Goal: Information Seeking & Learning: Learn about a topic

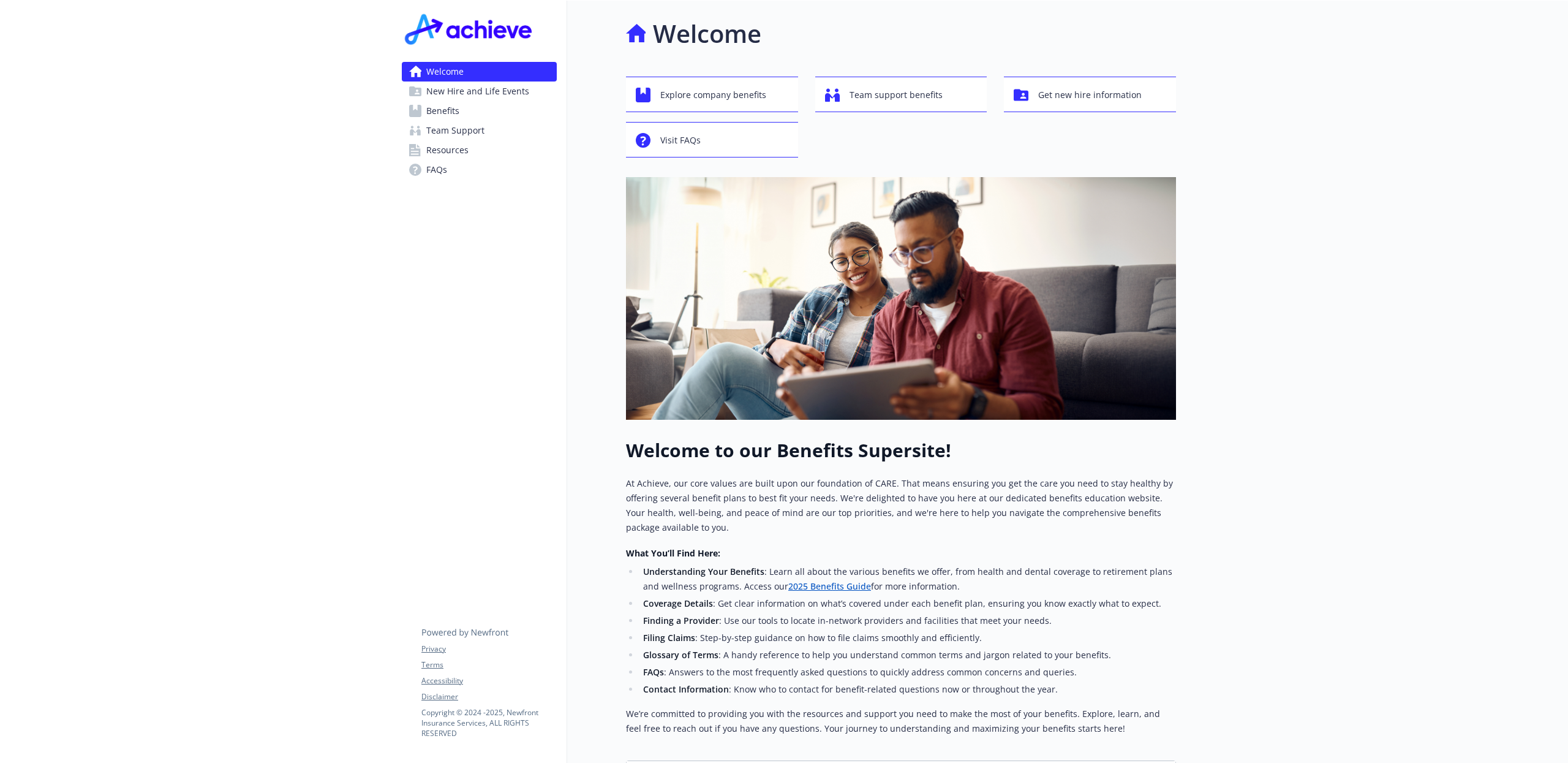
click at [470, 113] on link "Benefits" at bounding box center [478, 111] width 155 height 20
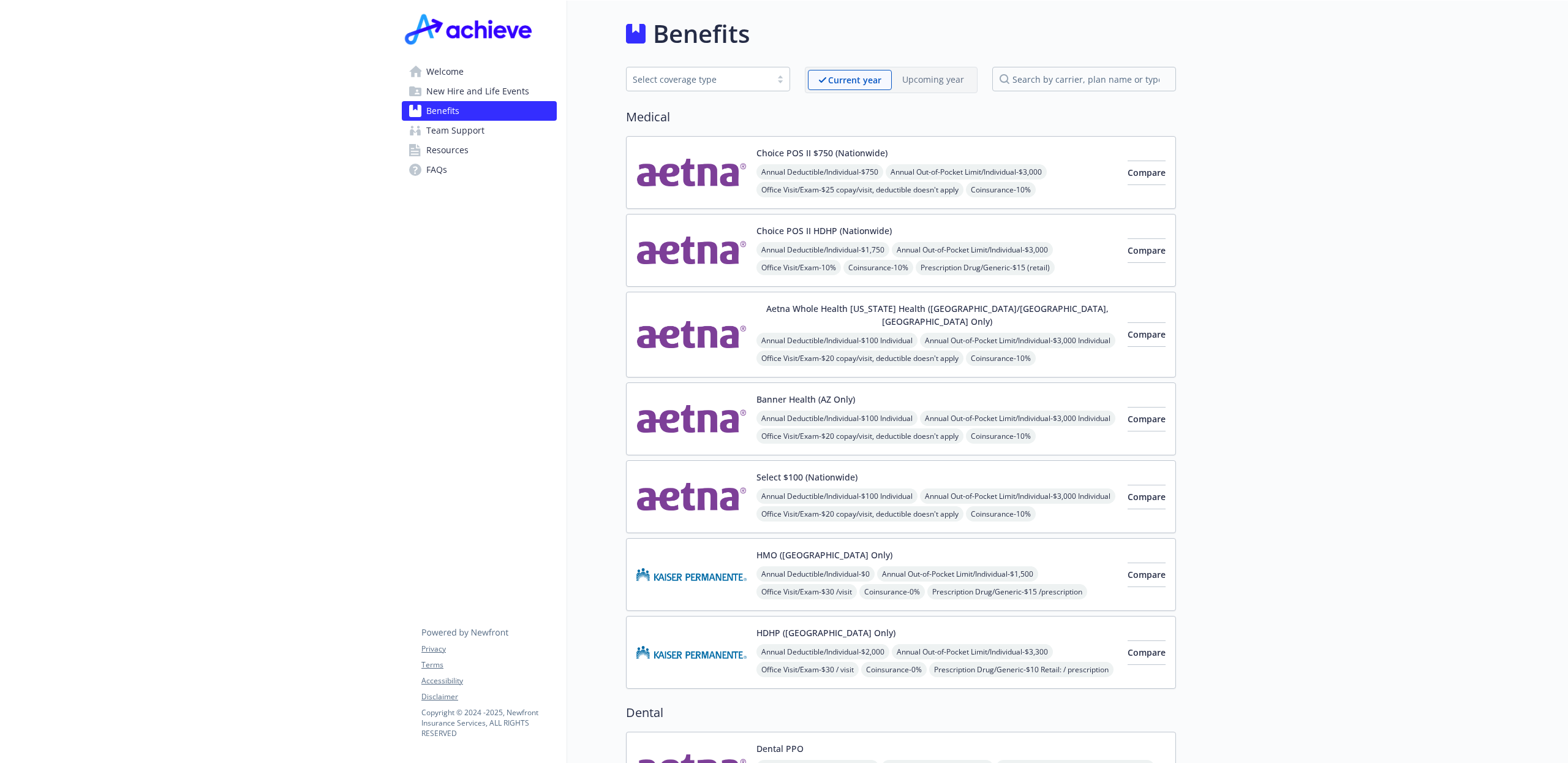
click at [868, 151] on button "Choice POS II $750 (Nationwide)" at bounding box center [821, 153] width 131 height 13
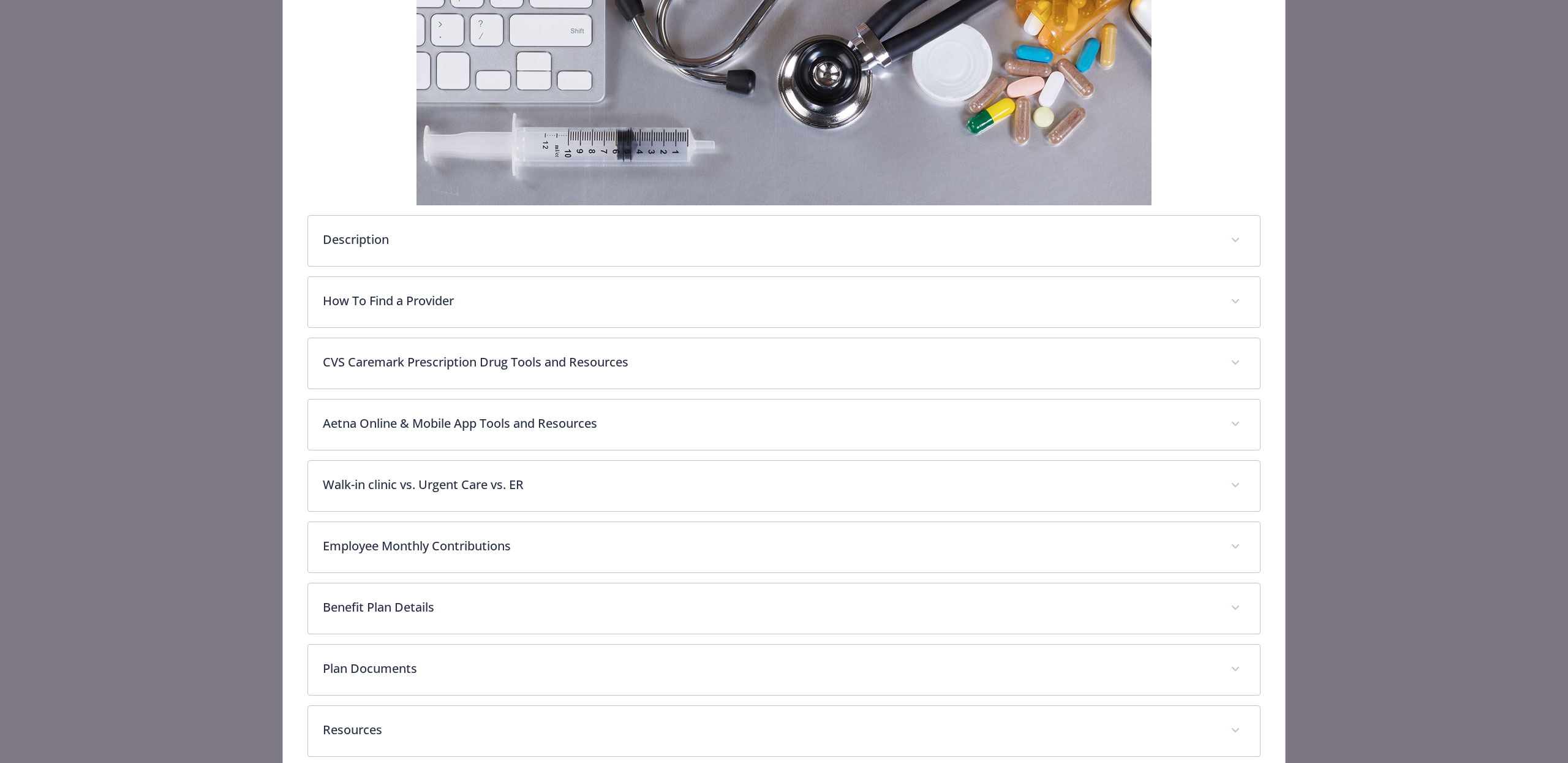
scroll to position [294, 0]
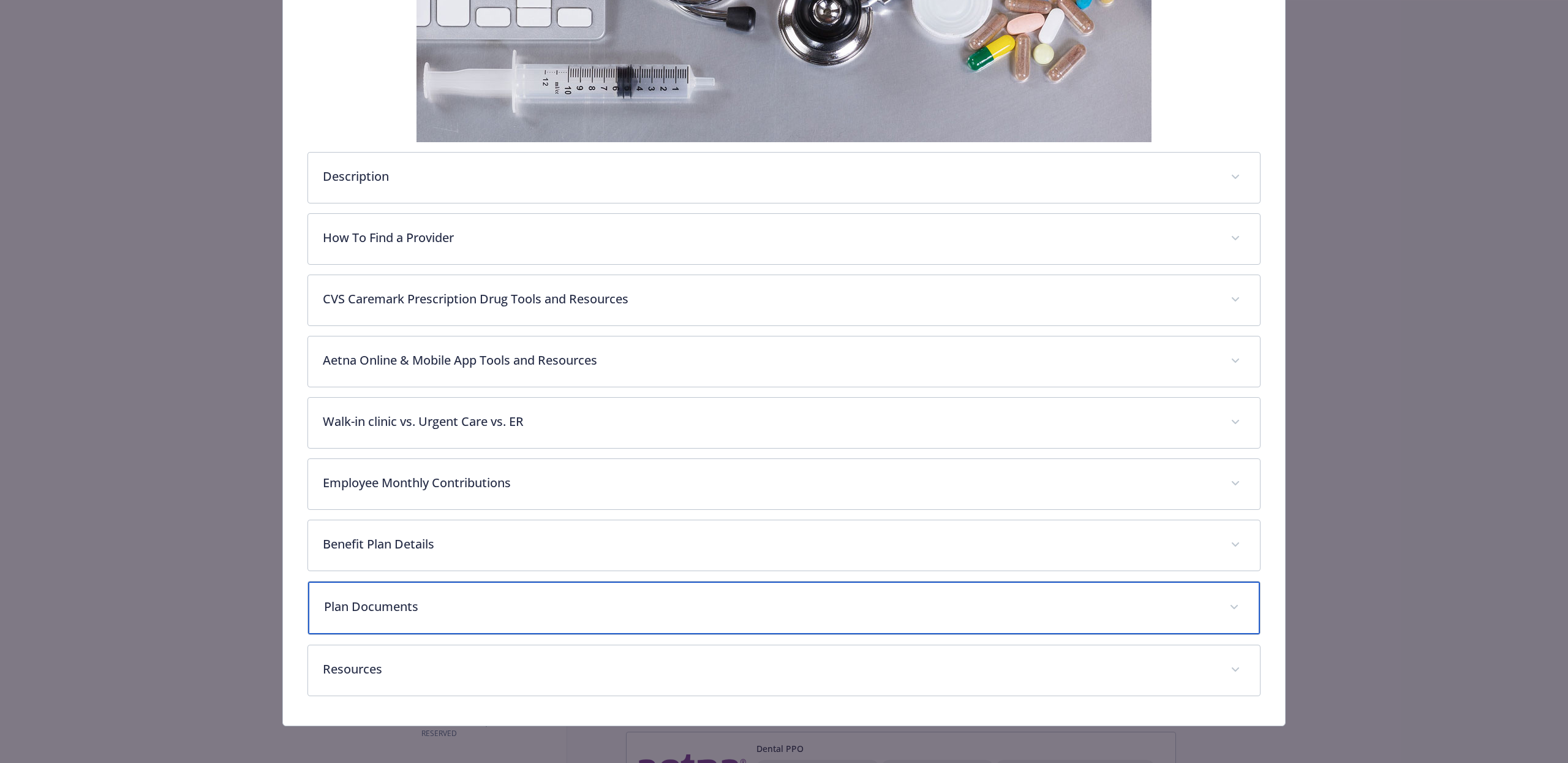
click at [459, 618] on div "Plan Documents" at bounding box center [784, 607] width 951 height 53
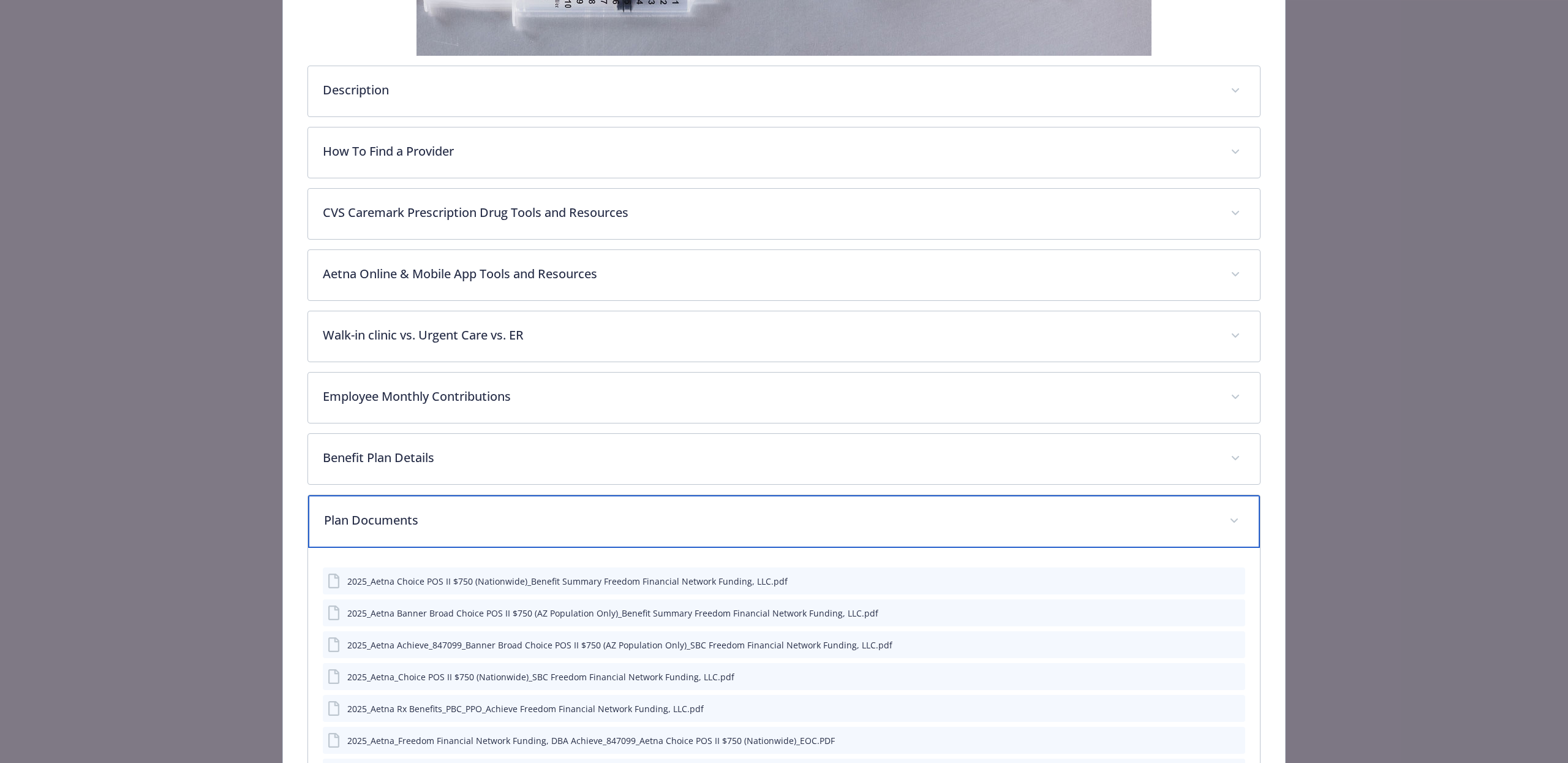
scroll to position [398, 0]
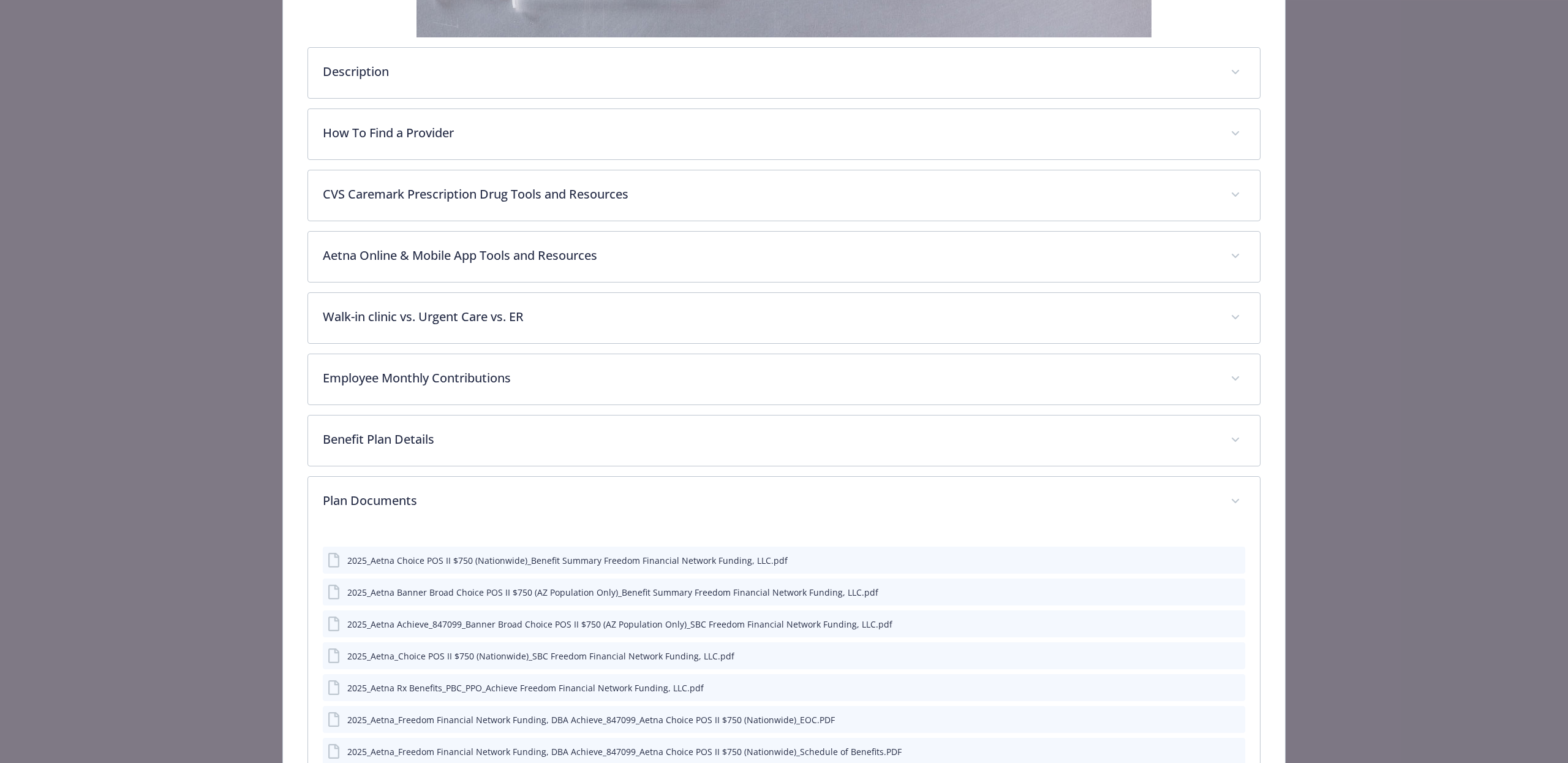
click at [1233, 562] on icon "preview file" at bounding box center [1233, 559] width 11 height 9
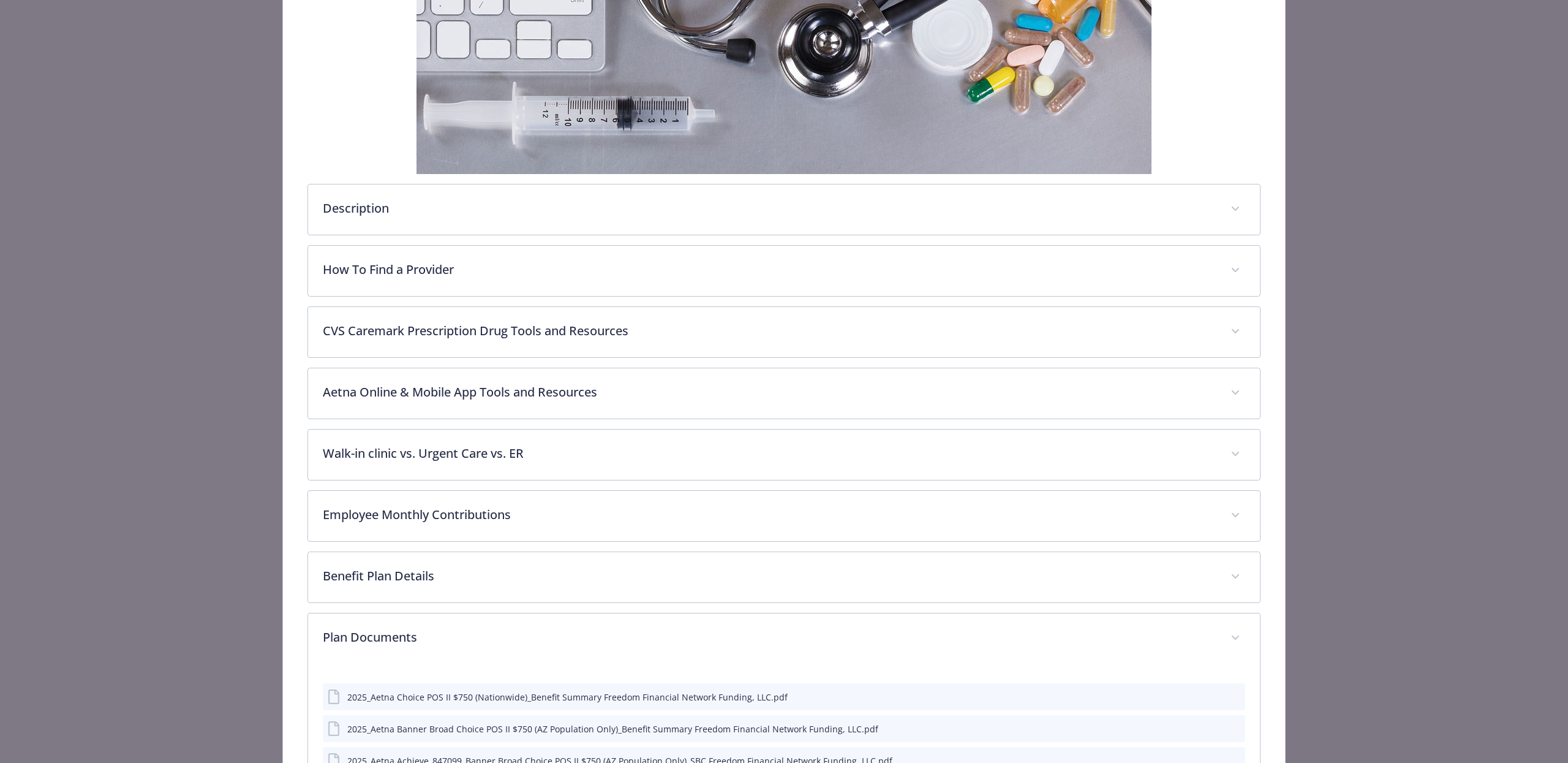
scroll to position [279, 0]
